Goal: Task Accomplishment & Management: Complete application form

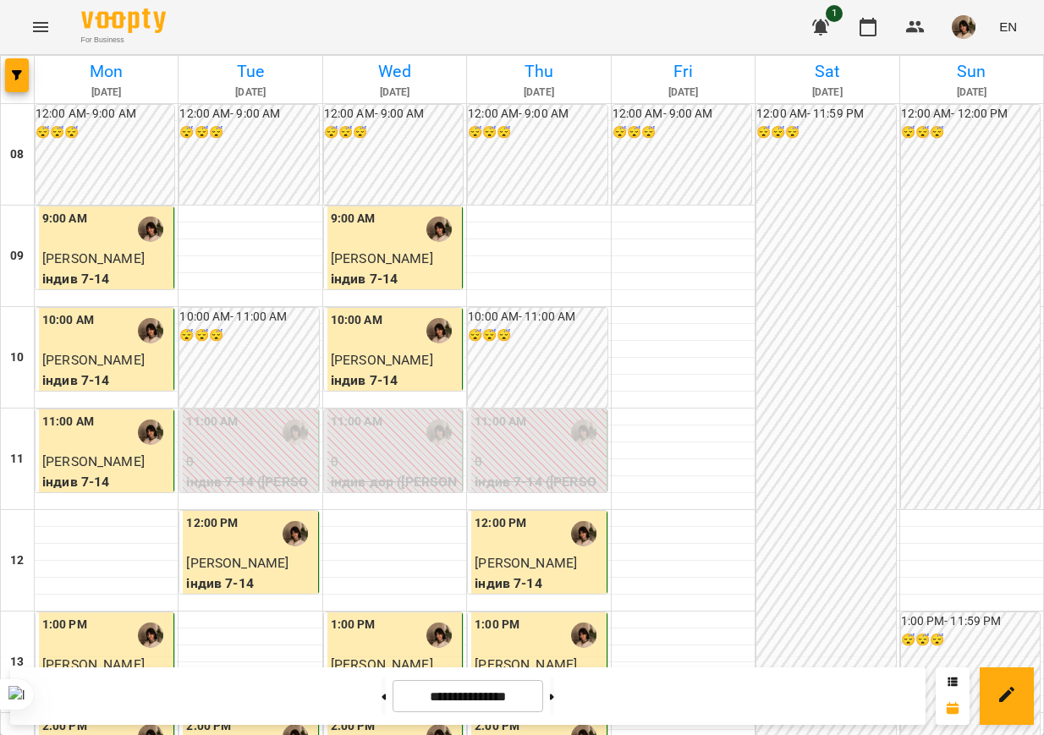
scroll to position [529, 0]
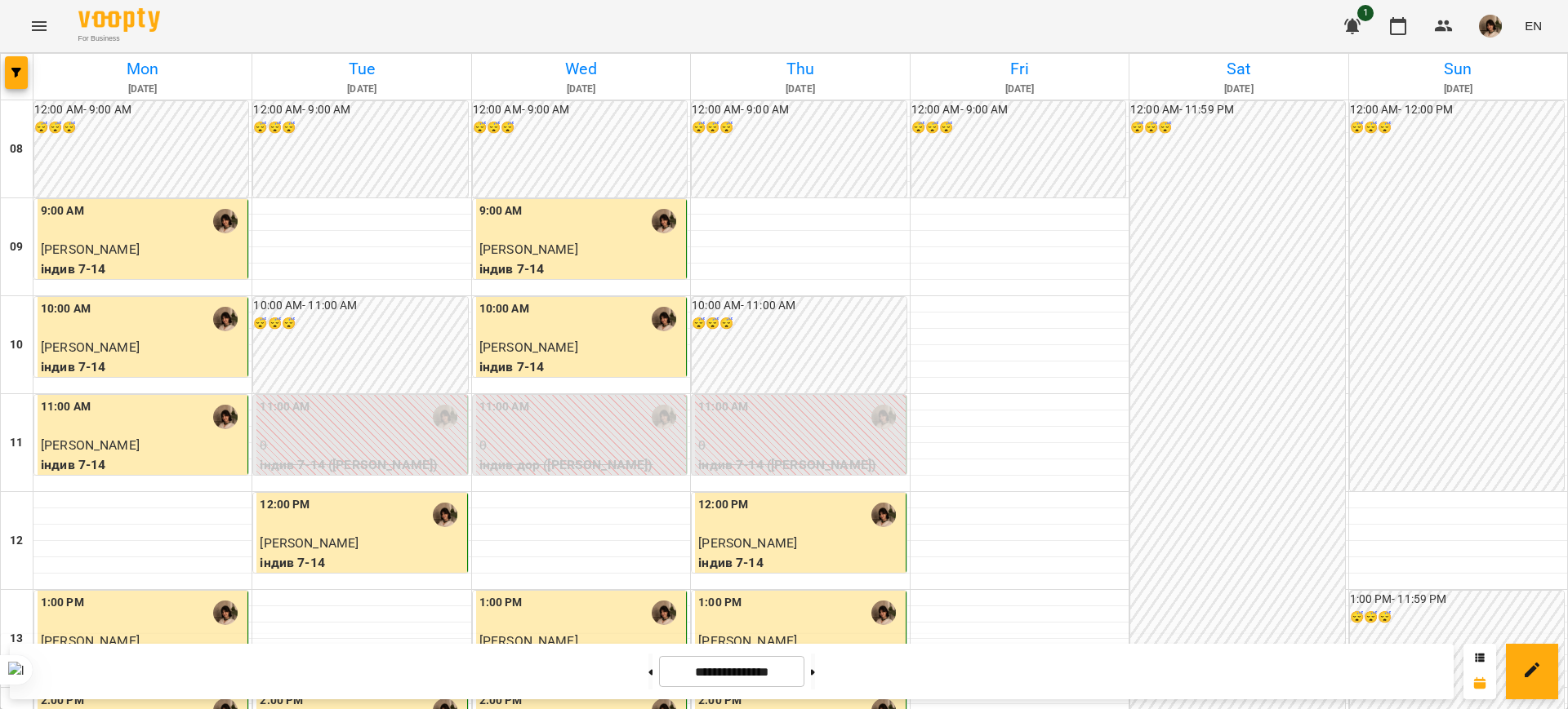
scroll to position [408, 0]
click at [814, 663] on button at bounding box center [812, 671] width 4 height 36
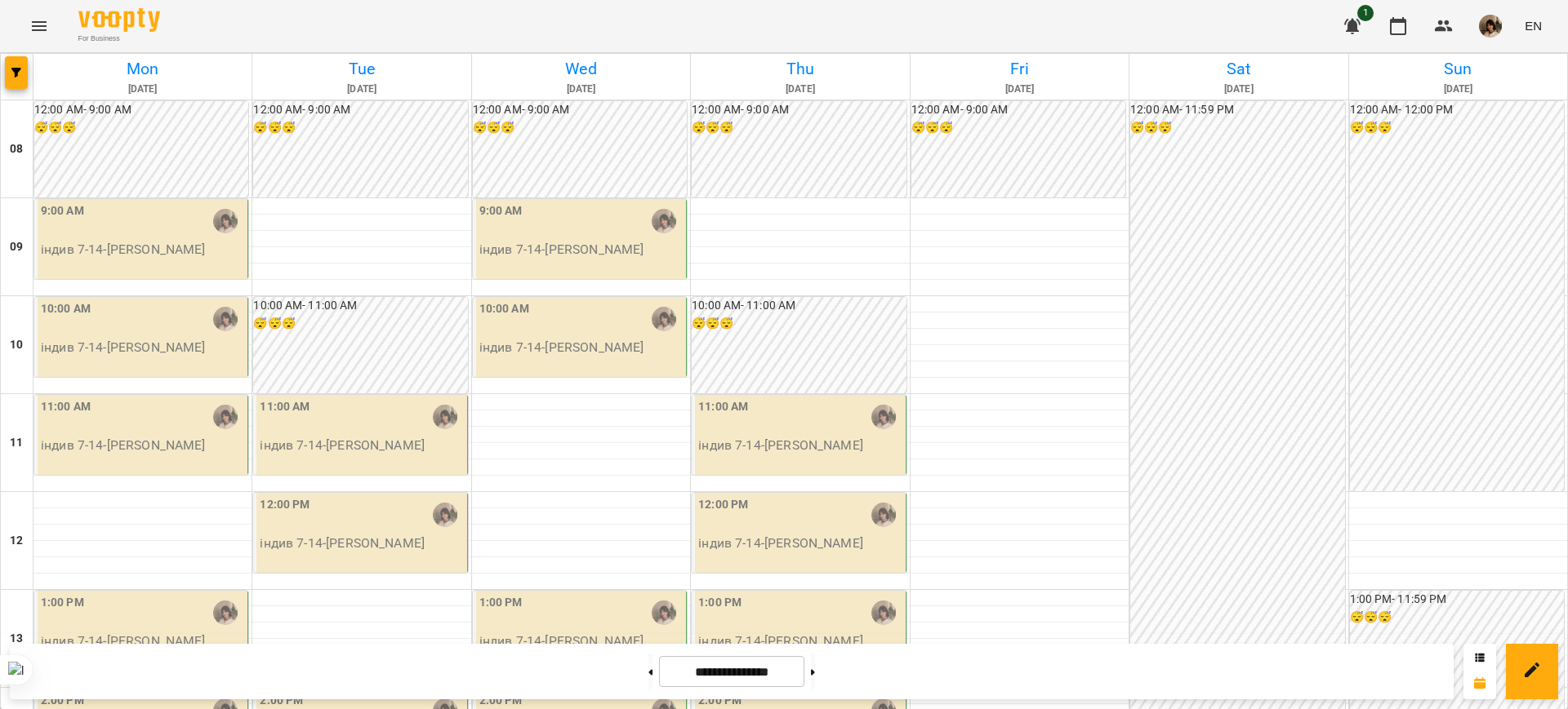
scroll to position [632, 0]
click at [814, 668] on button at bounding box center [812, 671] width 4 height 36
click at [648, 676] on button at bounding box center [650, 671] width 4 height 36
click at [814, 671] on icon at bounding box center [812, 672] width 4 height 6
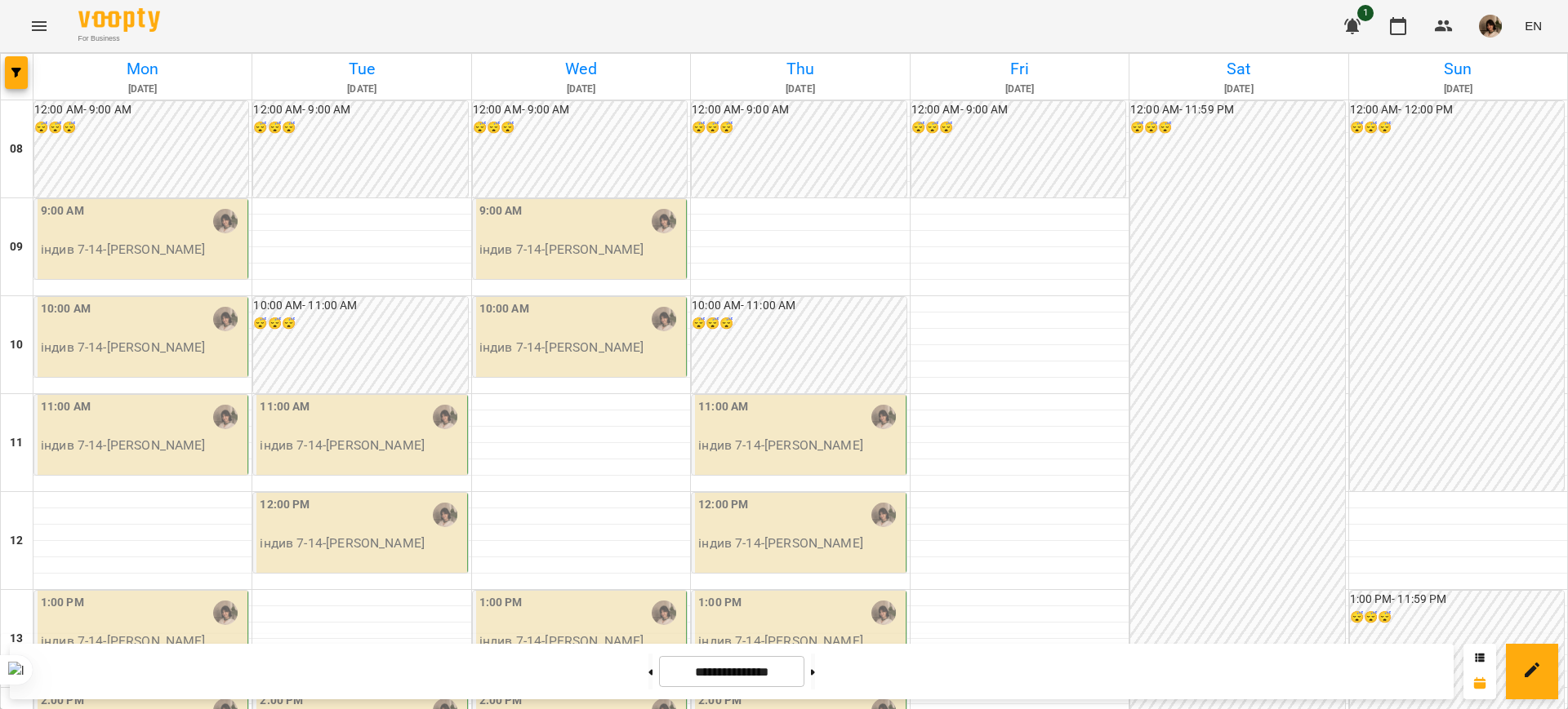
scroll to position [205, 0]
click at [814, 668] on button at bounding box center [812, 671] width 4 height 36
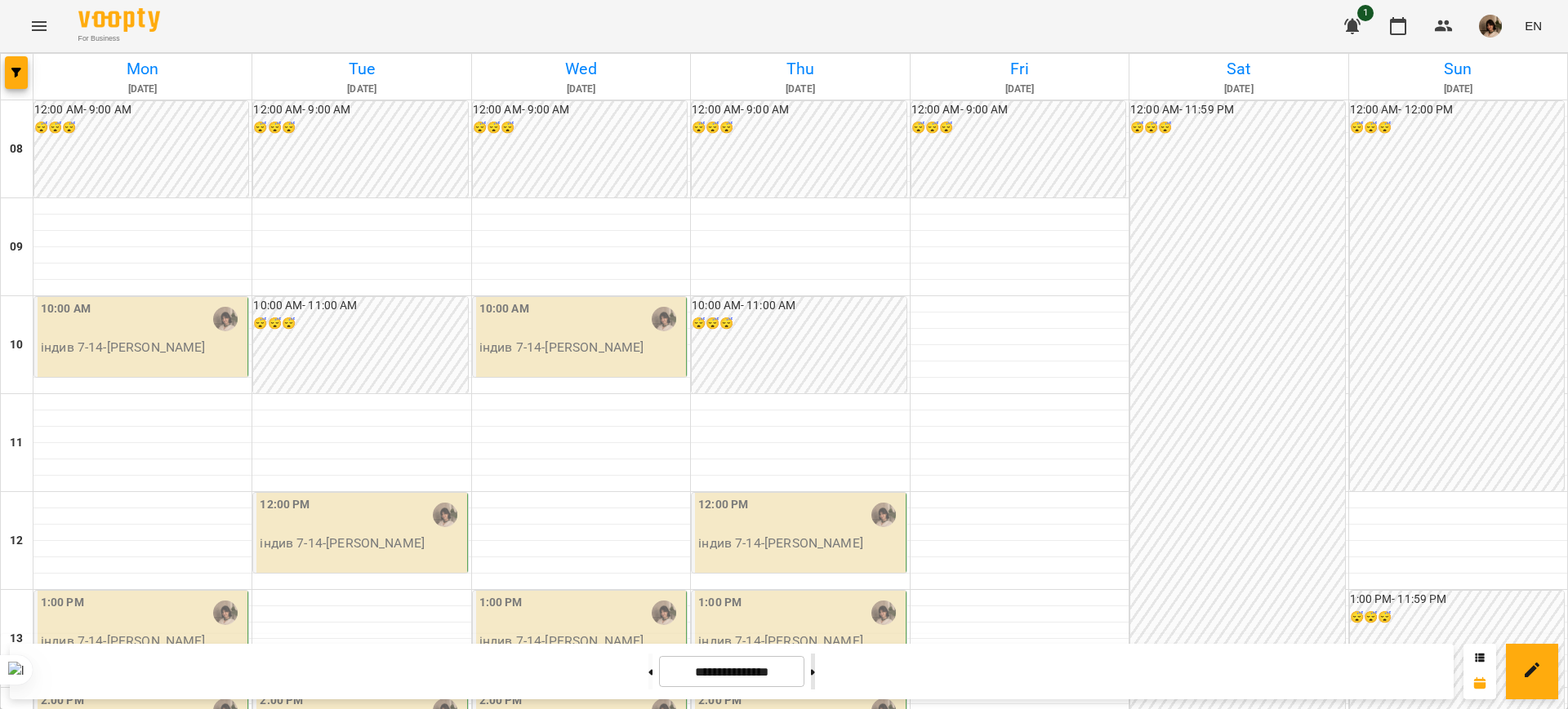
click at [814, 668] on button at bounding box center [812, 671] width 4 height 36
click at [648, 676] on button at bounding box center [650, 671] width 4 height 36
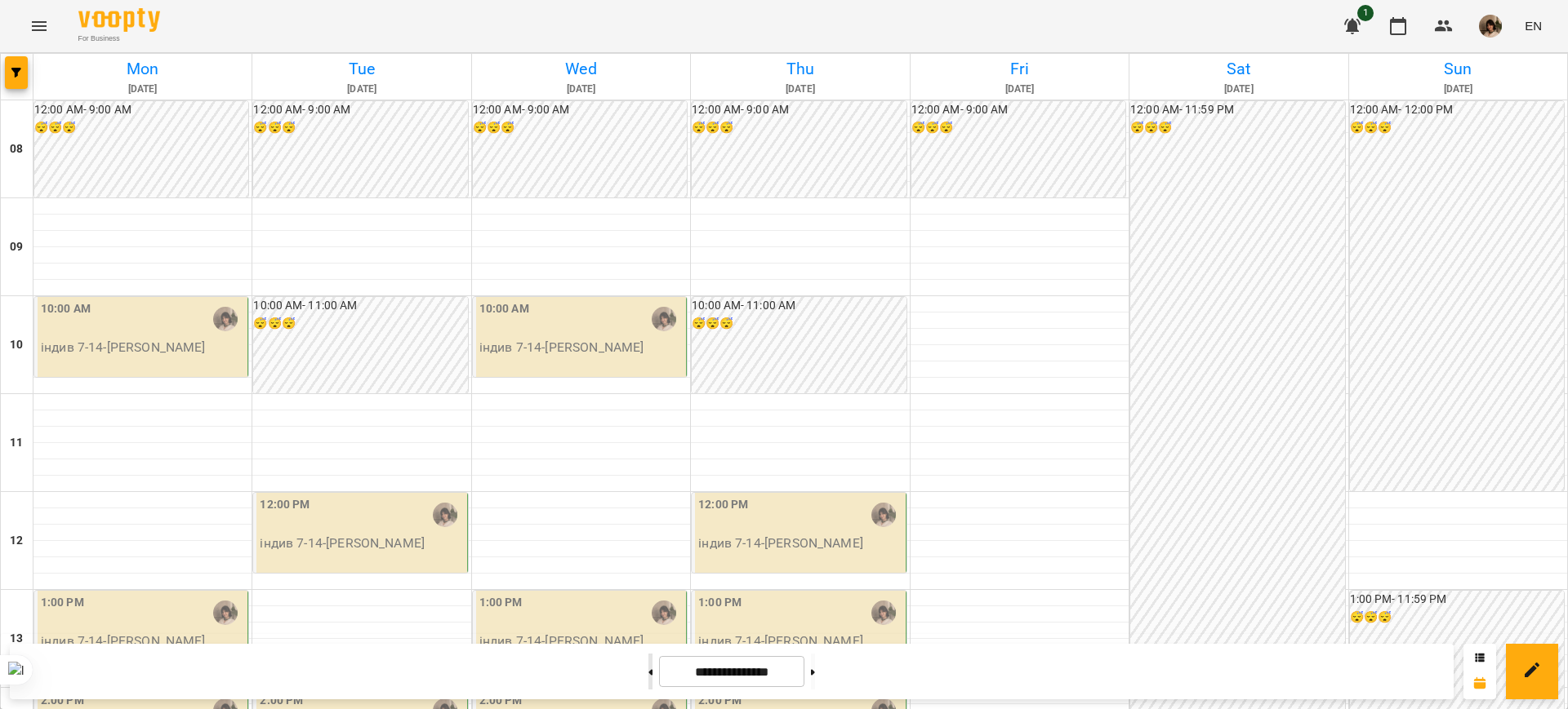
click at [648, 677] on button at bounding box center [650, 671] width 4 height 36
click at [648, 670] on button at bounding box center [650, 671] width 4 height 36
type input "**********"
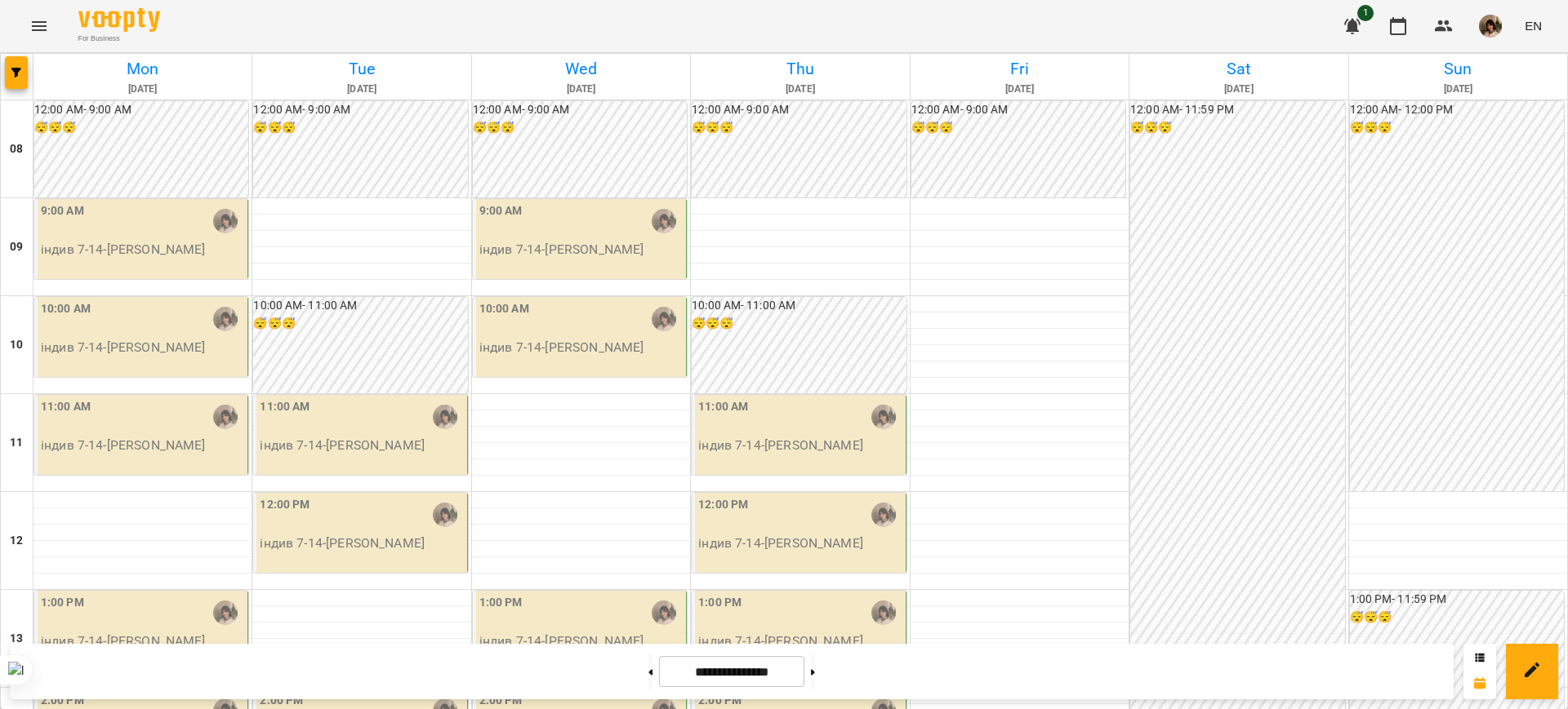
scroll to position [816, 0]
click at [648, 674] on button at bounding box center [650, 671] width 4 height 36
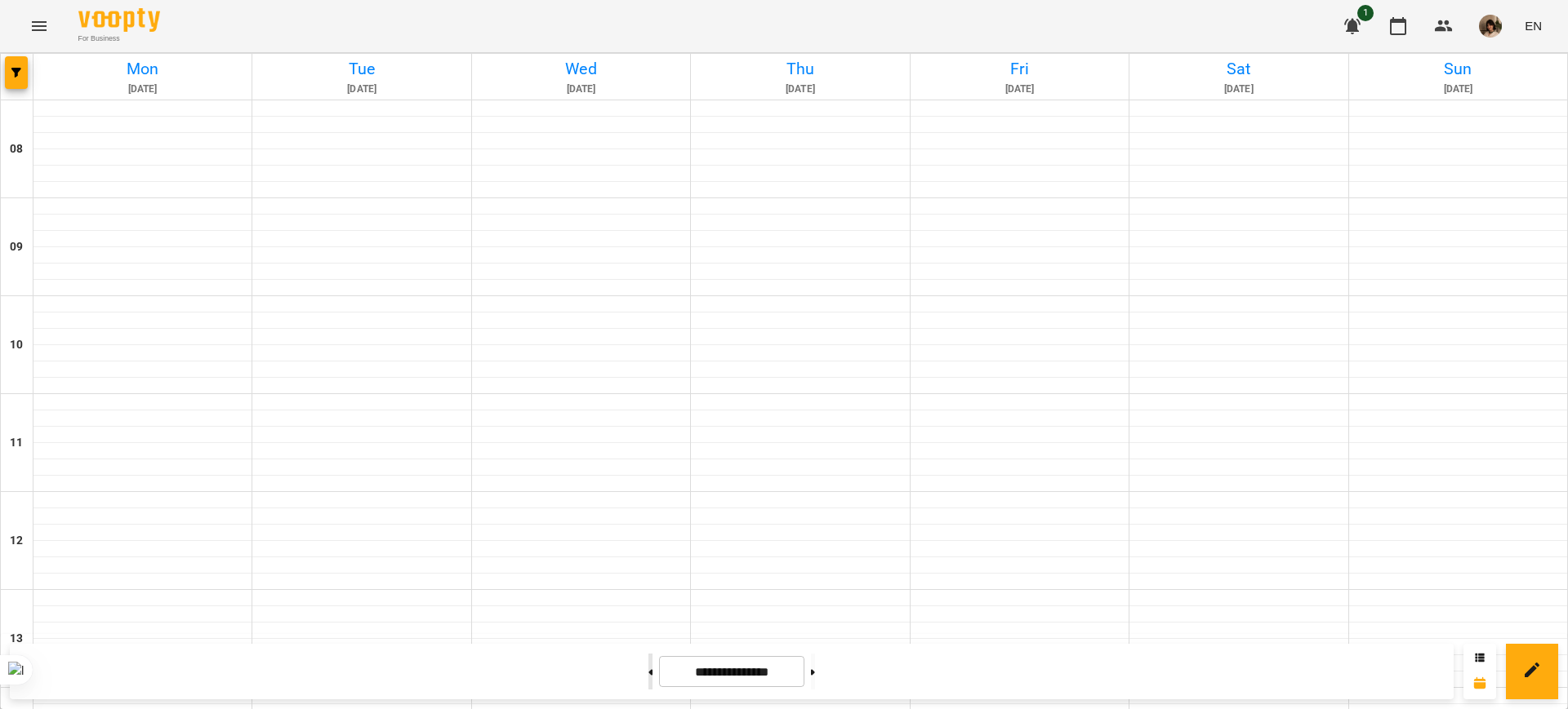
click at [648, 674] on button at bounding box center [650, 671] width 4 height 36
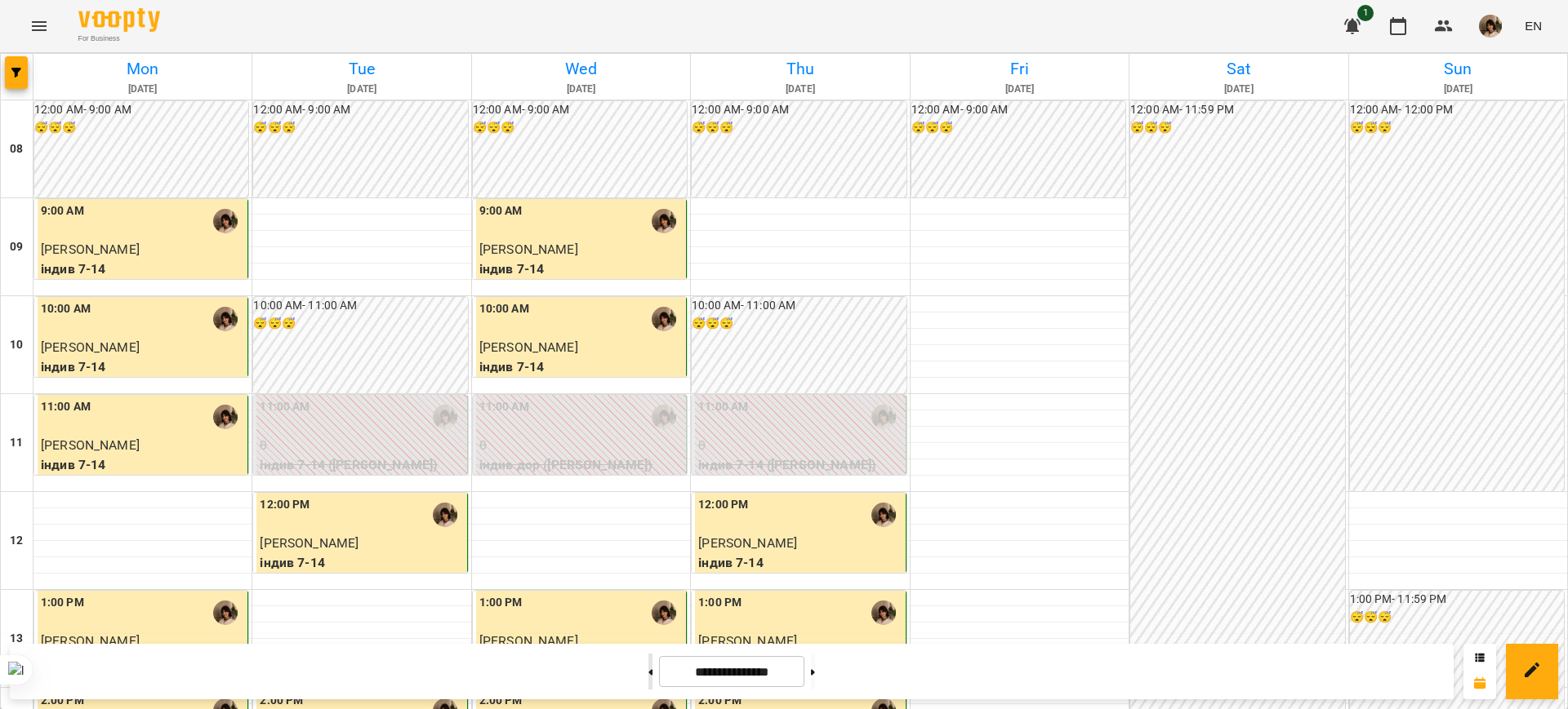
click at [648, 674] on button at bounding box center [650, 671] width 4 height 36
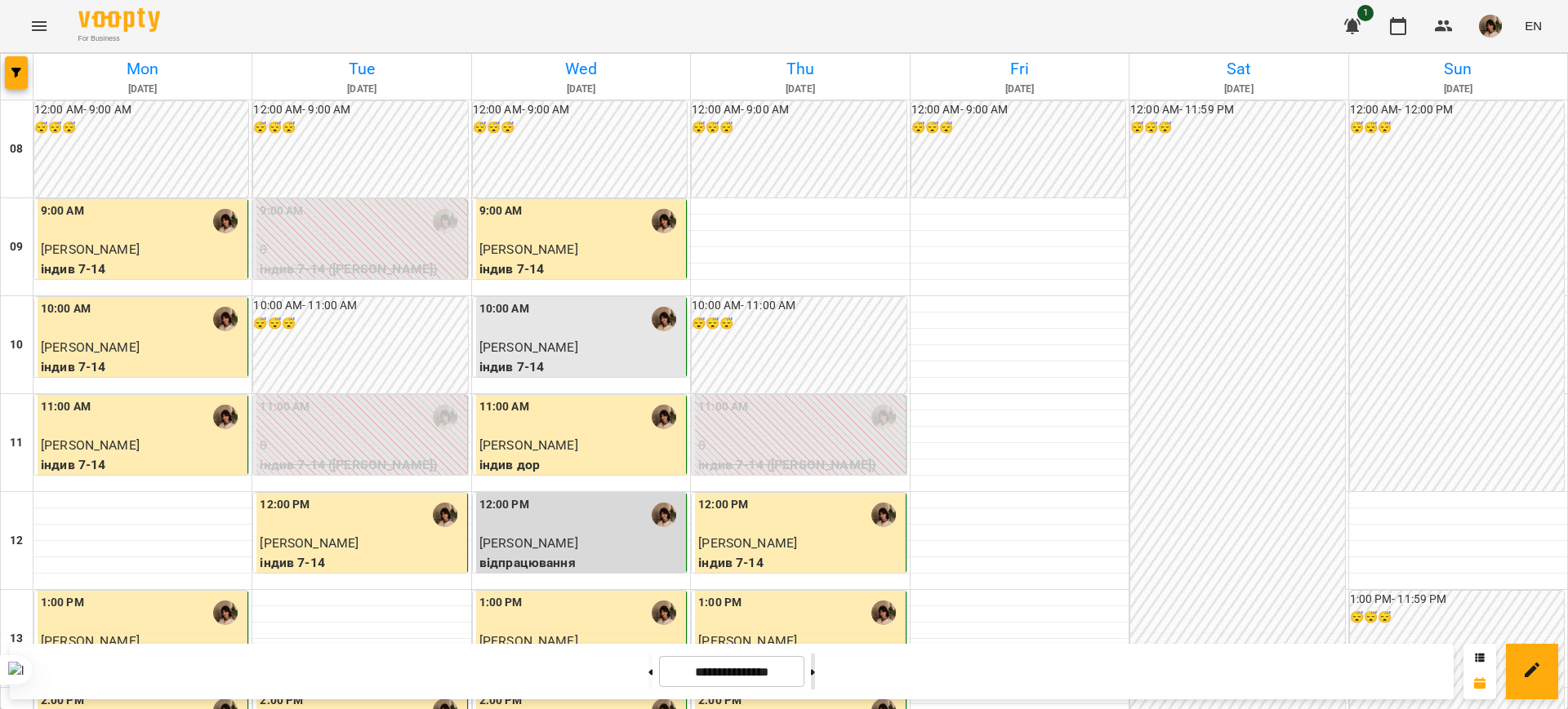
click at [814, 676] on button at bounding box center [812, 671] width 4 height 36
type input "**********"
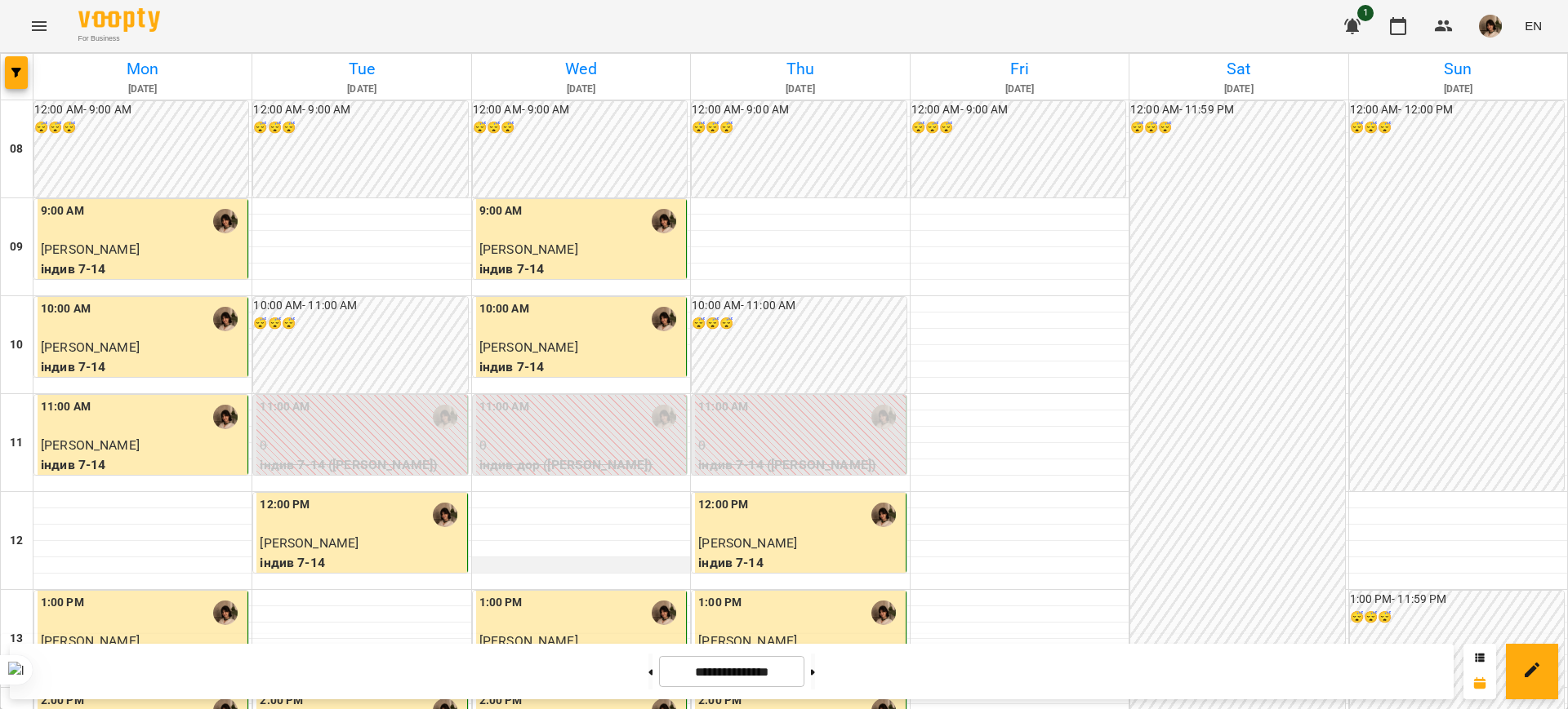
scroll to position [102, 0]
